Goal: Contribute content: Contribute content

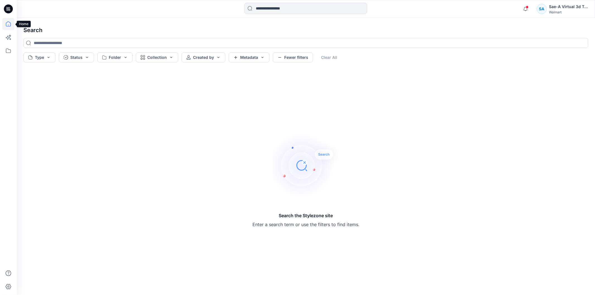
click at [13, 25] on icon at bounding box center [8, 24] width 12 height 12
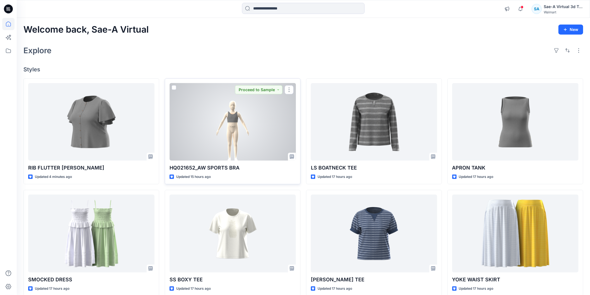
click at [243, 114] on div at bounding box center [233, 122] width 126 height 78
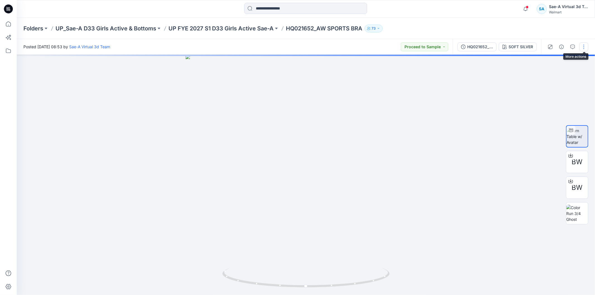
click at [586, 46] on button "button" at bounding box center [583, 46] width 9 height 9
click at [554, 75] on button "Edit" at bounding box center [560, 75] width 51 height 10
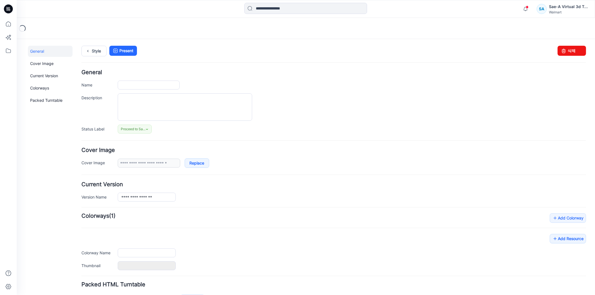
type input "**********"
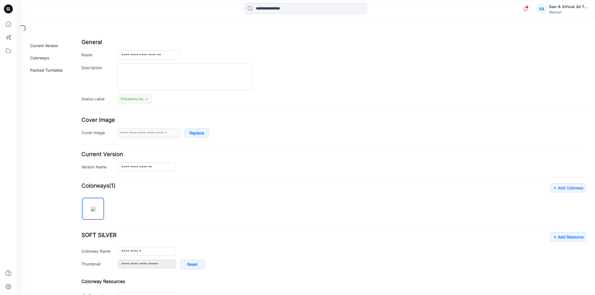
scroll to position [124, 0]
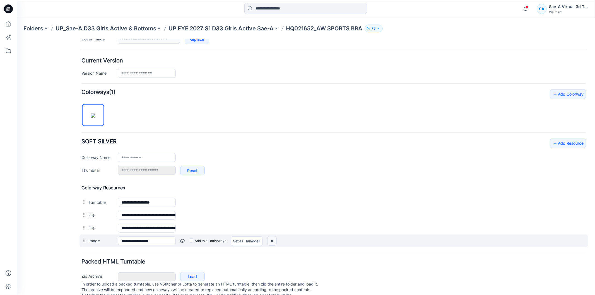
drag, startPoint x: 274, startPoint y: 240, endPoint x: 347, endPoint y: 69, distance: 186.3
click at [16, 39] on img at bounding box center [16, 39] width 0 height 0
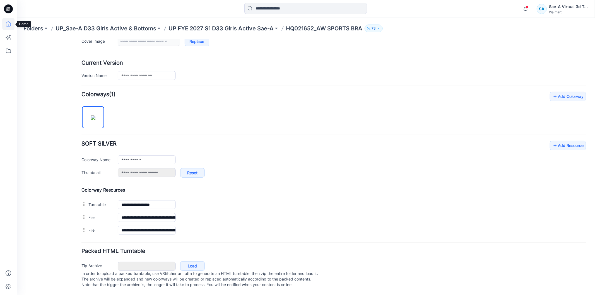
click at [4, 24] on icon at bounding box center [8, 24] width 12 height 12
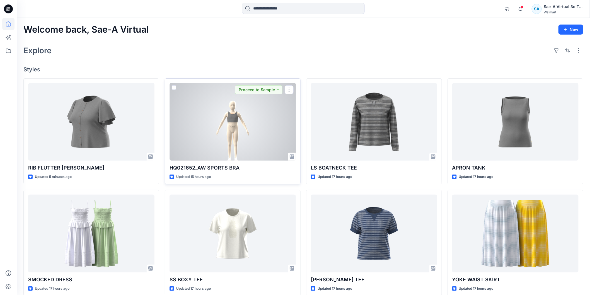
click at [244, 137] on div at bounding box center [233, 122] width 126 height 78
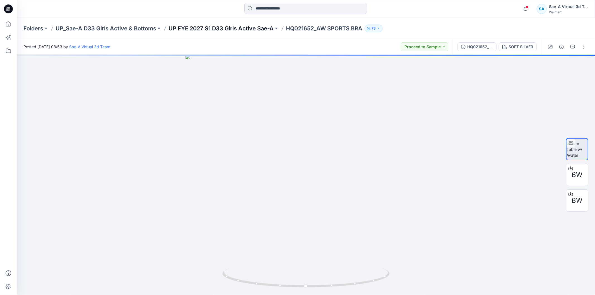
click at [259, 29] on p "UP FYE 2027 S1 D33 Girls Active Sae-A" at bounding box center [220, 29] width 105 height 8
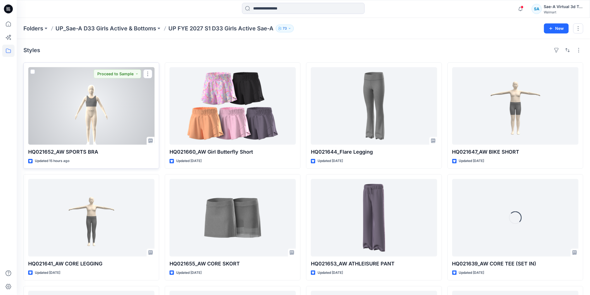
click at [148, 103] on div at bounding box center [91, 106] width 126 height 78
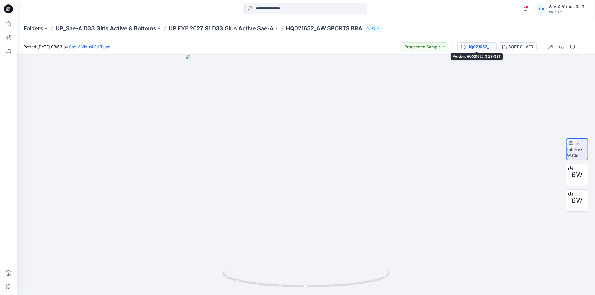
click at [480, 47] on div "HQ021652_SIZE-SET" at bounding box center [480, 47] width 26 height 6
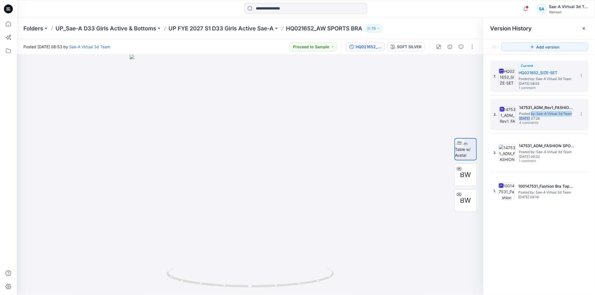
click at [531, 117] on div "147531_ADM_Rev1_FASHION BRA SPORTS BRA Posted by: Sae-A Virtual 3d Team Wednesd…" at bounding box center [547, 114] width 56 height 21
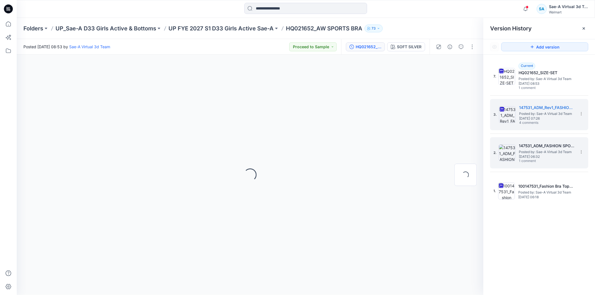
drag, startPoint x: 534, startPoint y: 147, endPoint x: 535, endPoint y: 150, distance: 3.0
click at [534, 147] on h5 "147531_ADM_FASHION SPORTS BRA" at bounding box center [547, 146] width 56 height 7
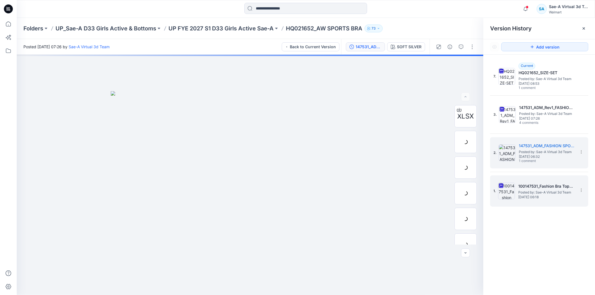
click at [532, 194] on span "Posted by: Sae-A Virtual 3d Team" at bounding box center [546, 193] width 56 height 6
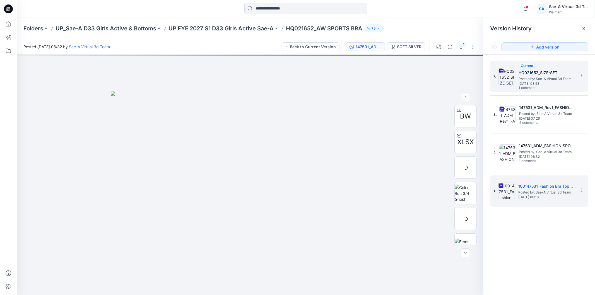
click at [548, 69] on h5 "HQ021652_SIZE-SET" at bounding box center [547, 72] width 56 height 7
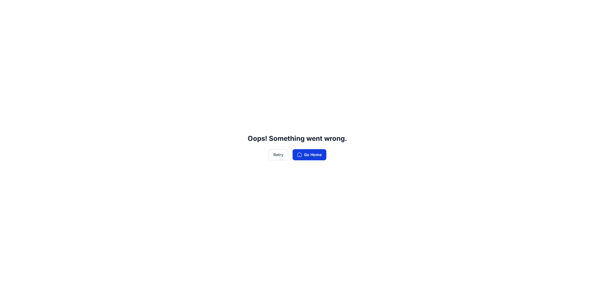
click at [308, 155] on button "Go Home" at bounding box center [310, 154] width 34 height 11
click at [315, 155] on button "Go Home" at bounding box center [310, 154] width 34 height 11
click at [280, 154] on button "Retry" at bounding box center [279, 154] width 20 height 11
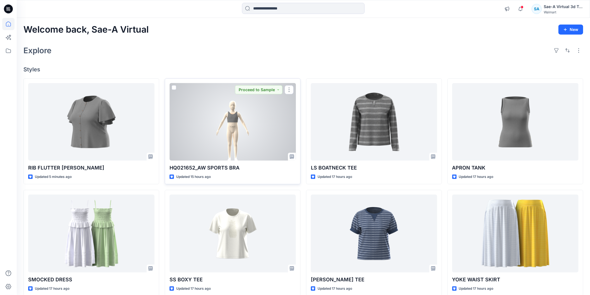
click at [215, 120] on div at bounding box center [233, 122] width 126 height 78
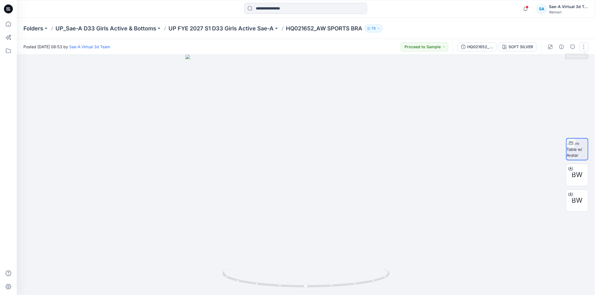
click at [586, 48] on button "button" at bounding box center [583, 46] width 9 height 9
click at [553, 74] on button "Edit" at bounding box center [560, 75] width 51 height 10
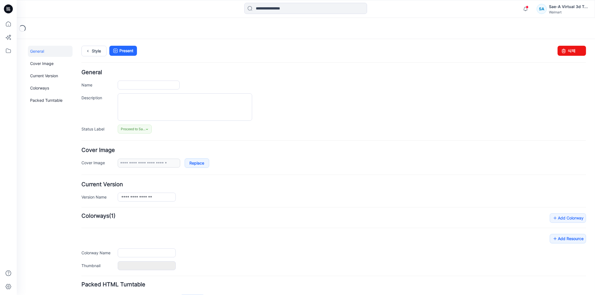
type input "**********"
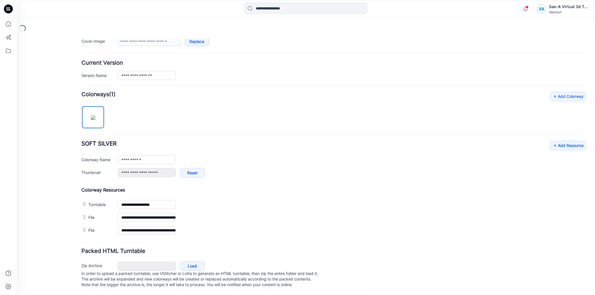
scroll to position [128, 0]
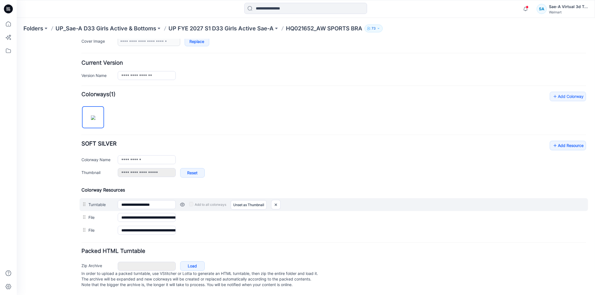
click at [181, 202] on link at bounding box center [182, 204] width 4 height 4
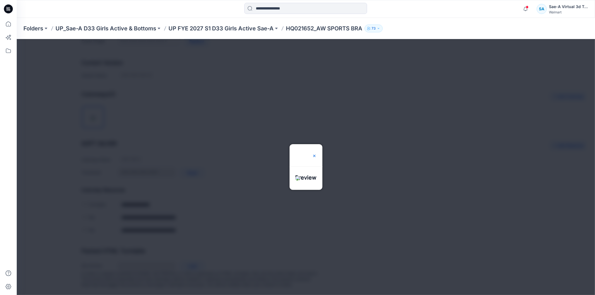
click at [316, 153] on img at bounding box center [314, 155] width 4 height 4
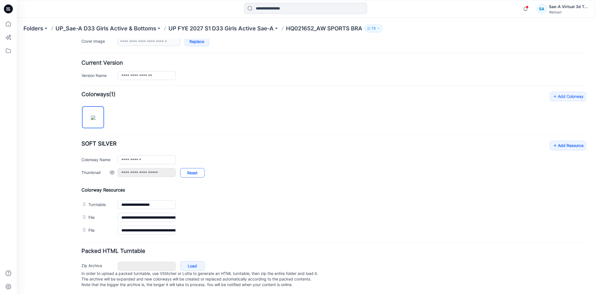
click at [194, 168] on link "Reset" at bounding box center [192, 172] width 25 height 9
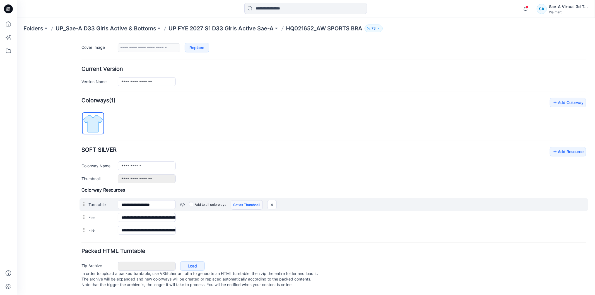
click at [248, 202] on link "Set as Thumbnail" at bounding box center [246, 204] width 32 height 9
type input "**********"
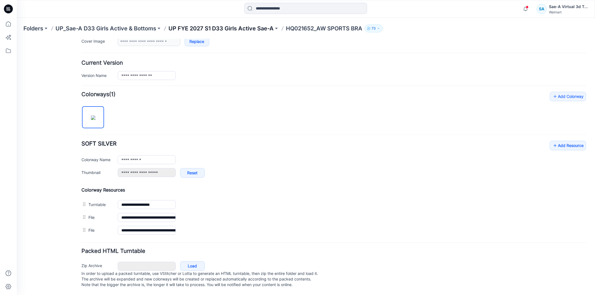
click at [228, 30] on p "UP FYE 2027 S1 D33 Girls Active Sae-A" at bounding box center [220, 29] width 105 height 8
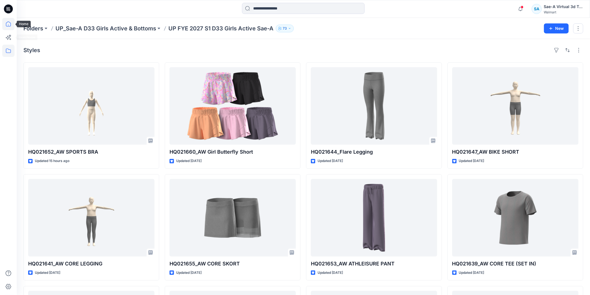
click at [6, 24] on icon at bounding box center [8, 23] width 5 height 5
